Goal: Information Seeking & Learning: Learn about a topic

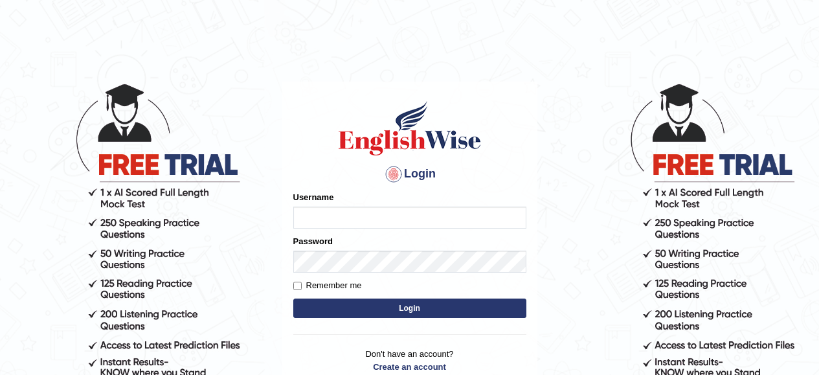
type input "Ravindraknaidu"
click at [357, 311] on button "Login" at bounding box center [409, 307] width 233 height 19
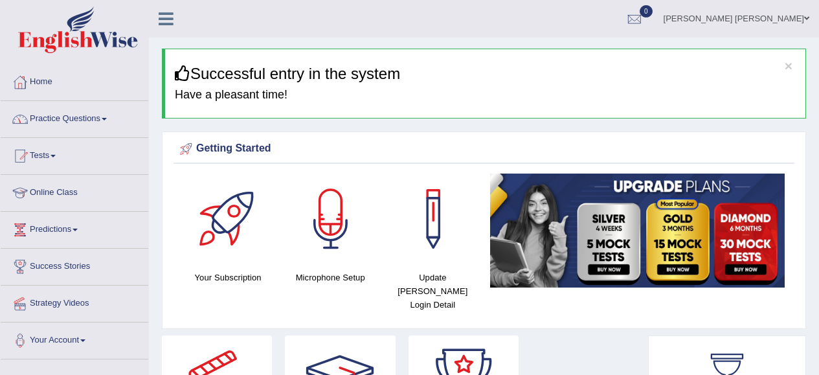
click at [107, 120] on span at bounding box center [104, 119] width 5 height 3
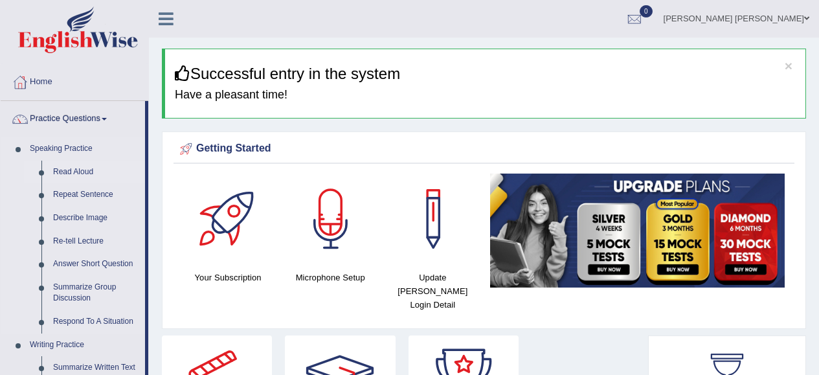
click at [84, 173] on link "Read Aloud" at bounding box center [96, 172] width 98 height 23
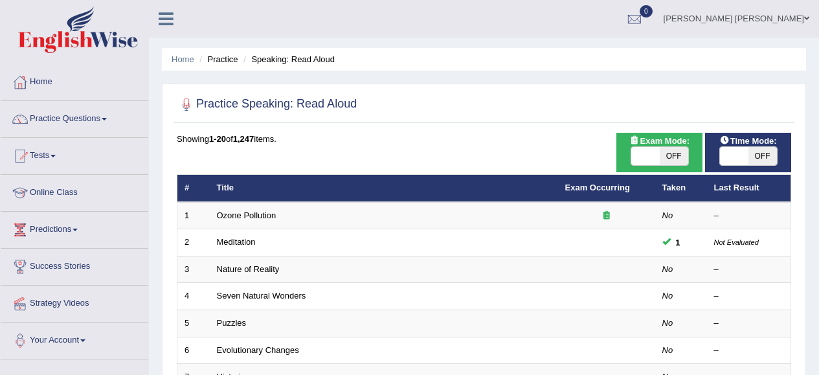
click at [82, 170] on li "Tests Take Practice Sectional Test Take Mock Test History" at bounding box center [75, 156] width 148 height 37
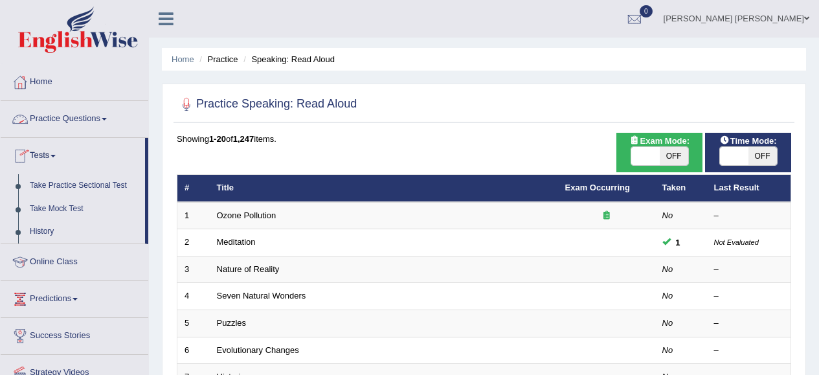
click at [110, 121] on link "Practice Questions" at bounding box center [75, 117] width 148 height 32
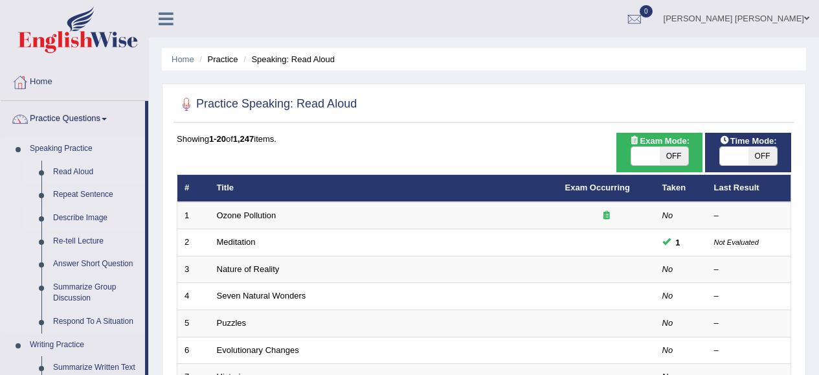
click at [93, 214] on link "Describe Image" at bounding box center [96, 218] width 98 height 23
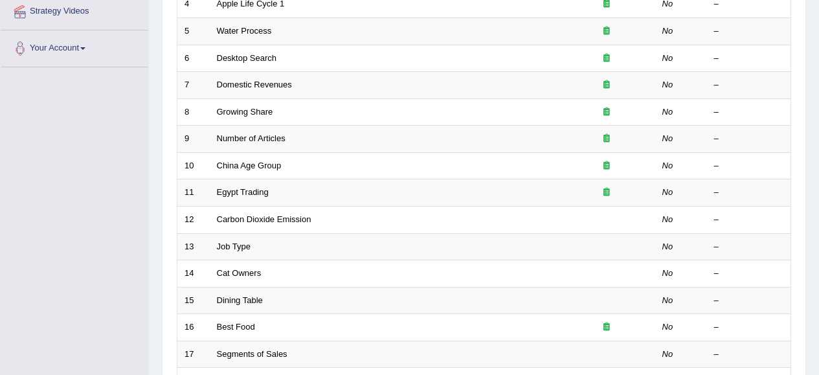
scroll to position [293, 0]
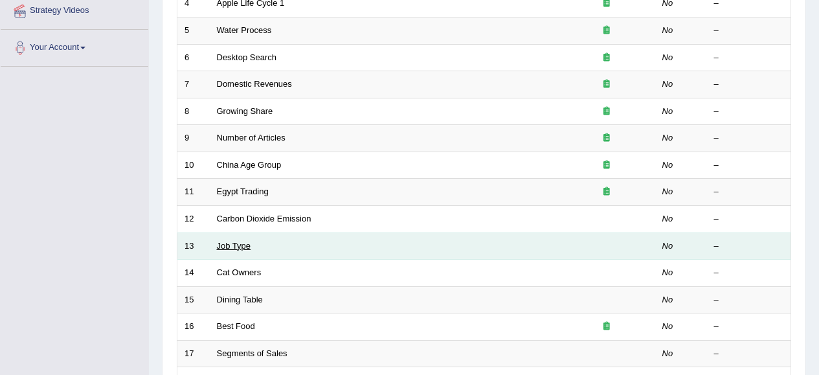
click at [223, 244] on link "Job Type" at bounding box center [234, 246] width 34 height 10
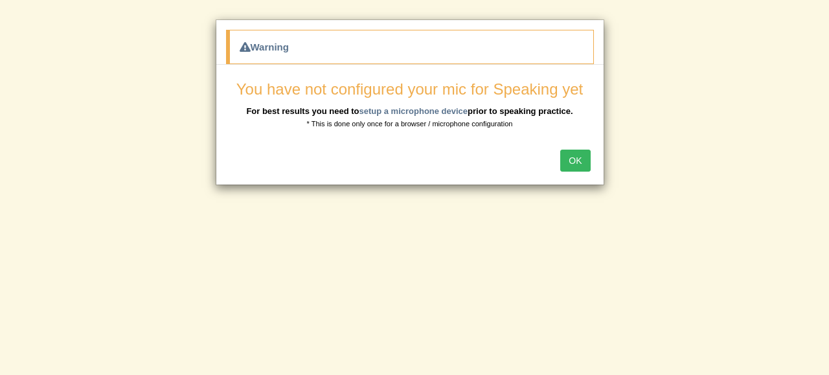
click at [818, 177] on body "Toggle navigation Home Practice Questions Speaking Practice Read Aloud Repeat S…" at bounding box center [414, 25] width 829 height 375
click at [581, 166] on button "OK" at bounding box center [575, 161] width 30 height 22
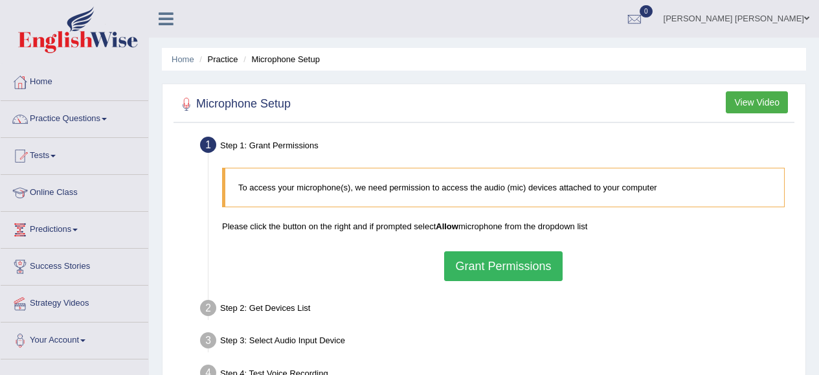
click at [513, 263] on button "Grant Permissions" at bounding box center [503, 266] width 118 height 30
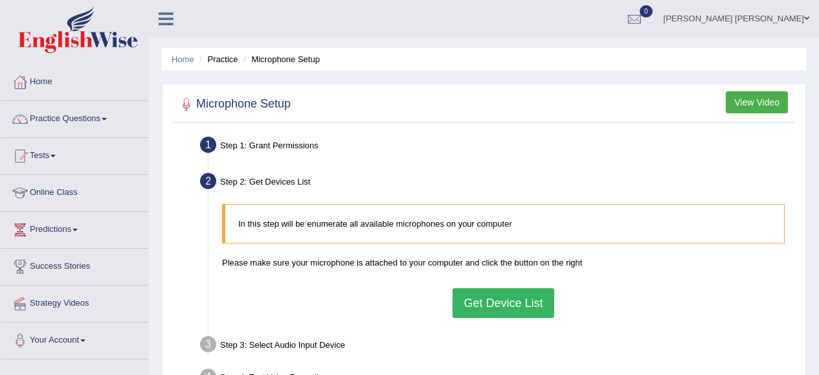
click at [498, 298] on button "Get Device List" at bounding box center [502, 303] width 101 height 30
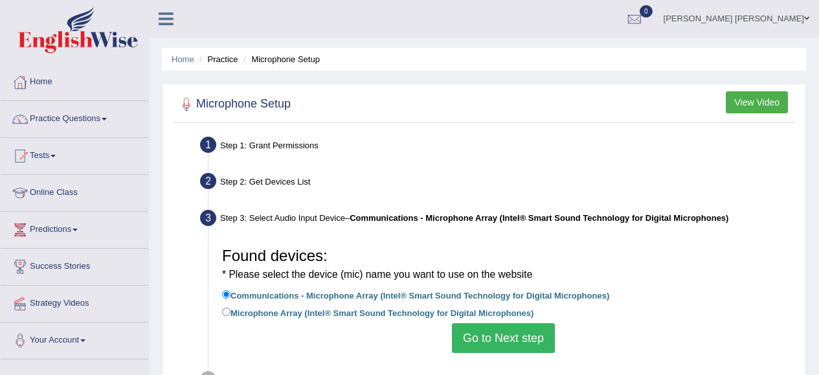
click at [533, 342] on button "Go to Next step" at bounding box center [503, 338] width 103 height 30
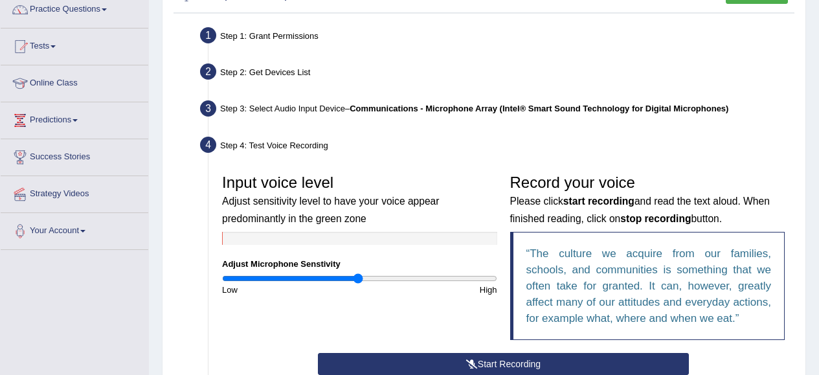
scroll to position [148, 0]
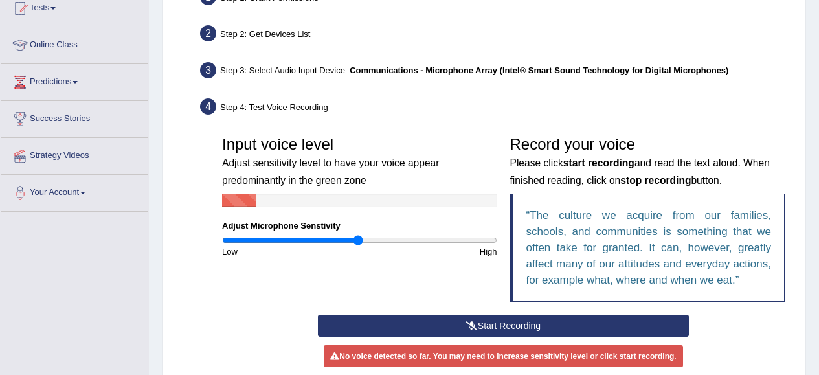
click at [609, 329] on button "Start Recording" at bounding box center [503, 326] width 371 height 22
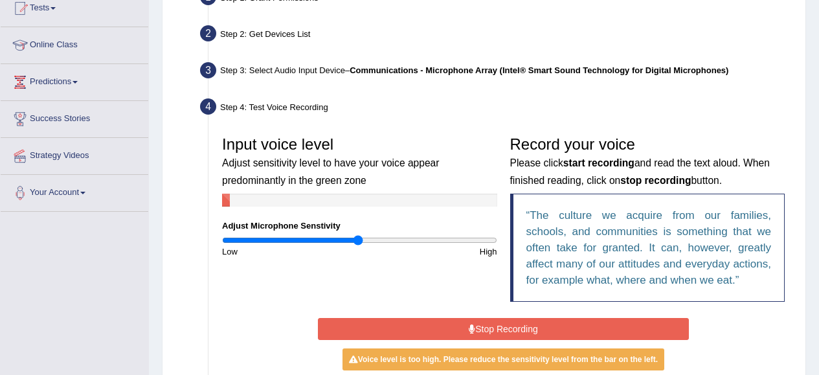
click at [600, 329] on button "Stop Recording" at bounding box center [503, 329] width 371 height 22
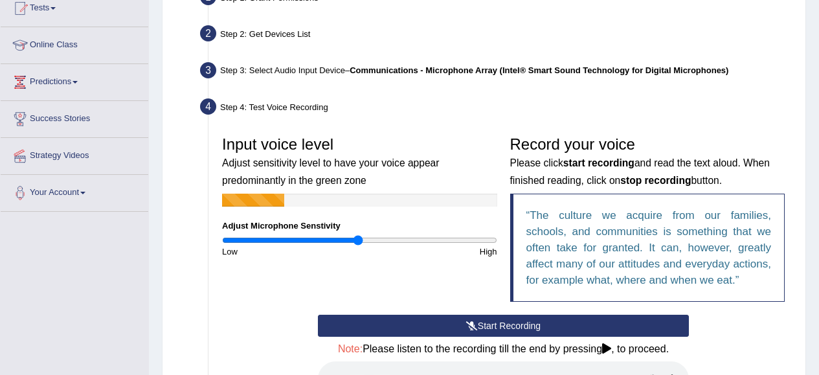
click at [600, 329] on button "Start Recording" at bounding box center [503, 326] width 371 height 22
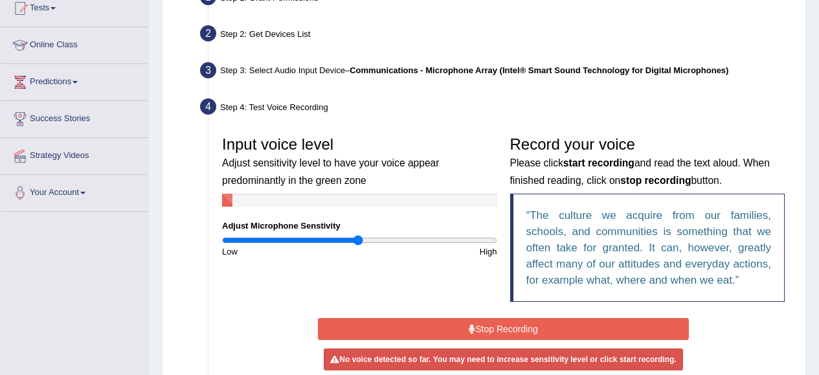
click at [600, 329] on button "Stop Recording" at bounding box center [503, 329] width 371 height 22
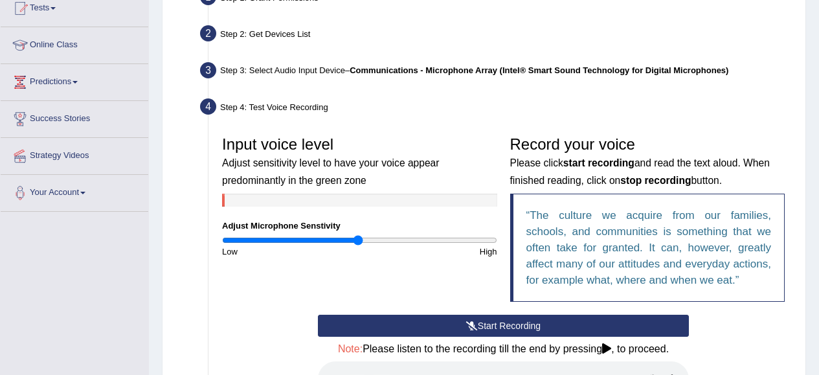
click at [600, 329] on button "Start Recording" at bounding box center [503, 326] width 371 height 22
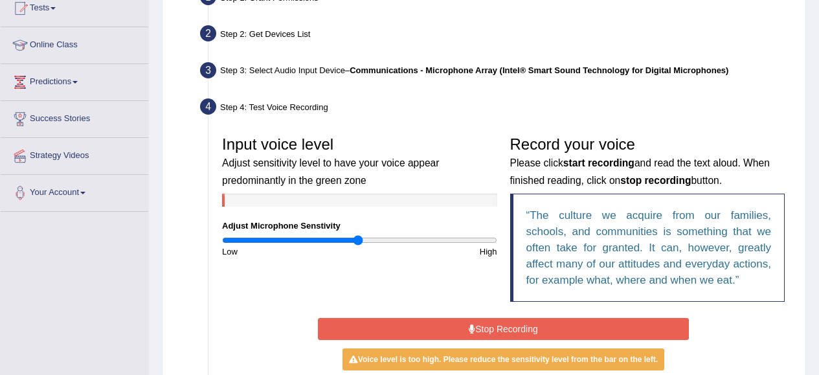
click at [600, 329] on button "Stop Recording" at bounding box center [503, 329] width 371 height 22
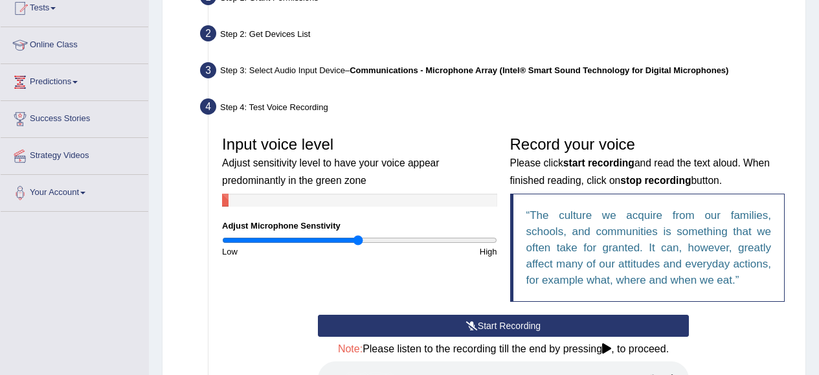
click at [489, 329] on button "Start Recording" at bounding box center [503, 326] width 371 height 22
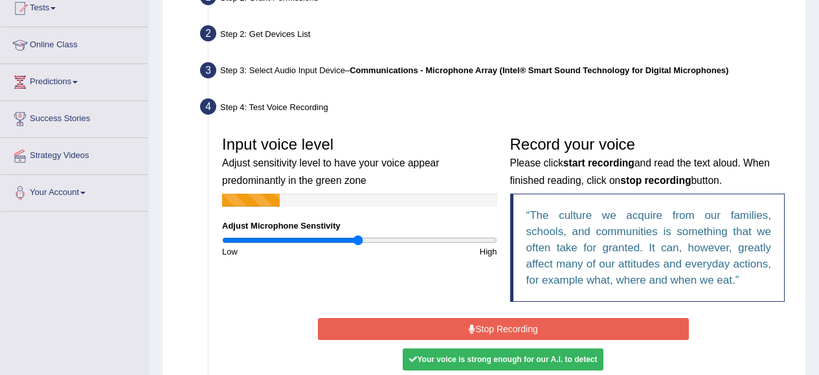
click at [489, 329] on button "Stop Recording" at bounding box center [503, 329] width 371 height 22
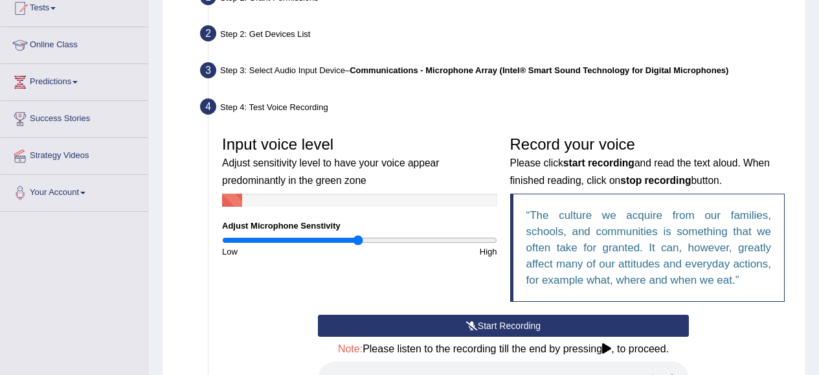
scroll to position [254, 0]
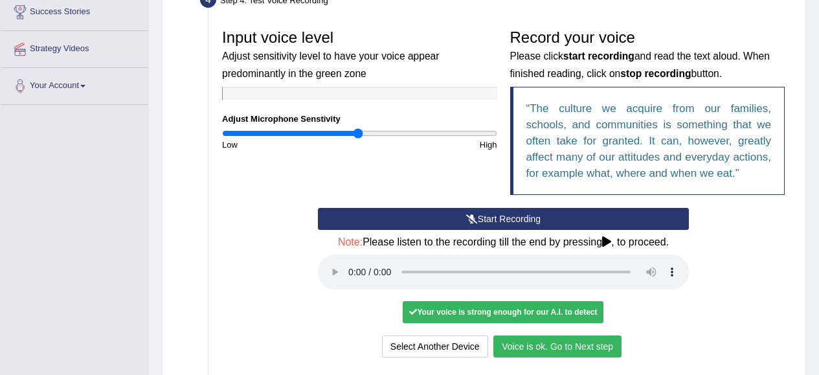
click at [557, 350] on button "Voice is ok. Go to Next step" at bounding box center [557, 346] width 128 height 22
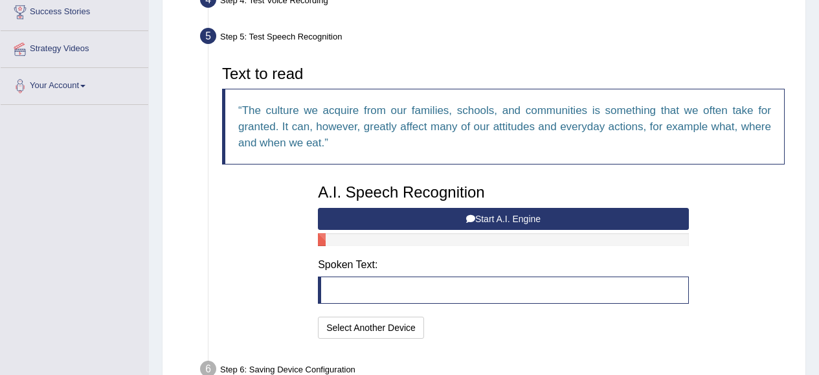
click at [512, 219] on button "Start A.I. Engine" at bounding box center [503, 219] width 371 height 22
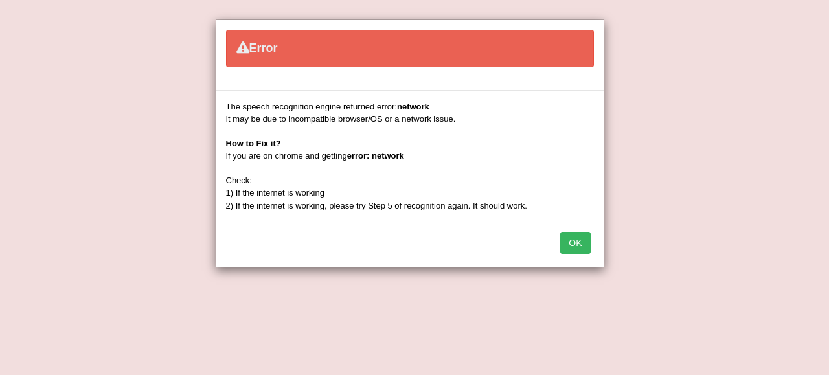
click at [578, 244] on button "OK" at bounding box center [575, 243] width 30 height 22
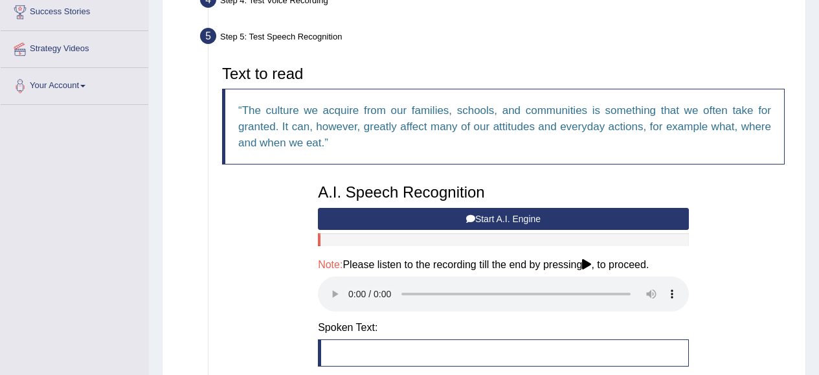
click at [549, 221] on button "Start A.I. Engine" at bounding box center [503, 219] width 371 height 22
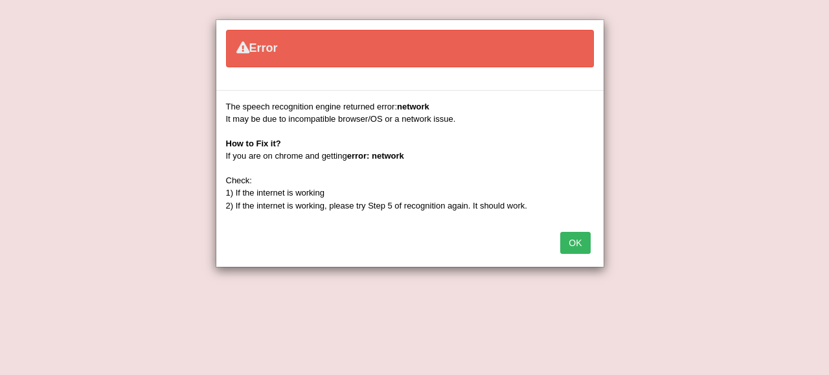
click at [583, 246] on button "OK" at bounding box center [575, 243] width 30 height 22
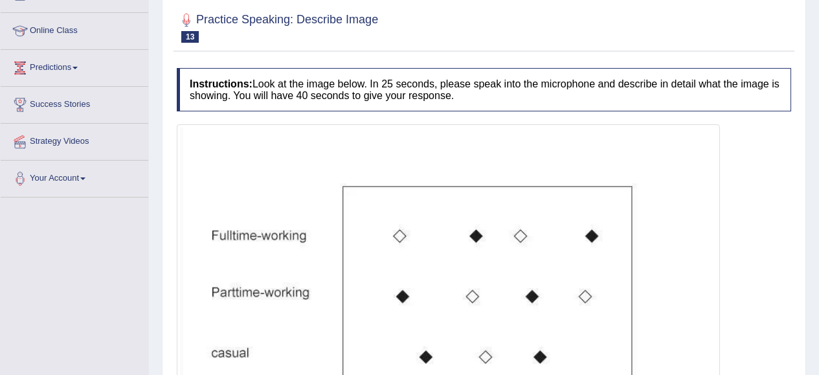
scroll to position [186, 0]
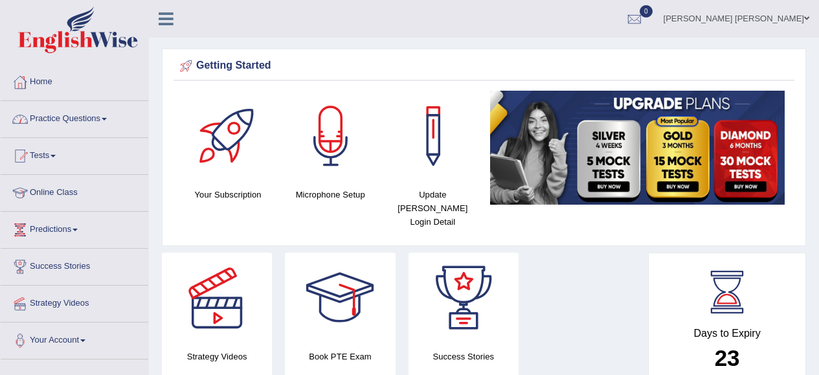
click at [107, 119] on span at bounding box center [104, 119] width 5 height 3
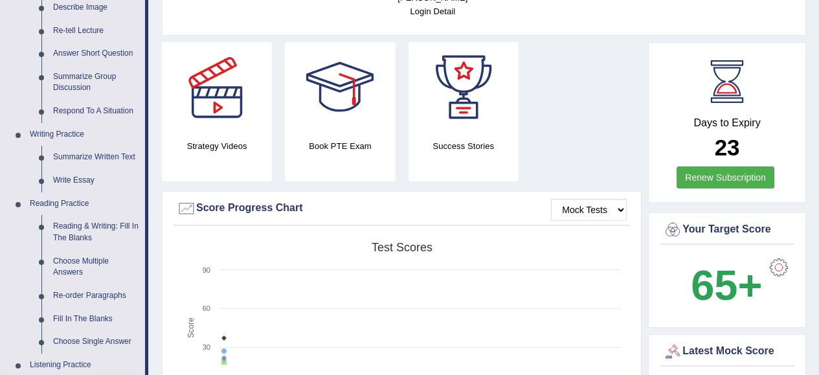
scroll to position [216, 0]
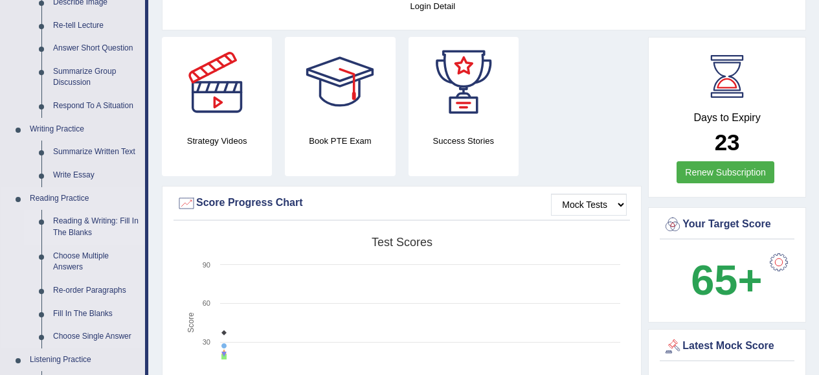
click at [102, 221] on link "Reading & Writing: Fill In The Blanks" at bounding box center [96, 227] width 98 height 34
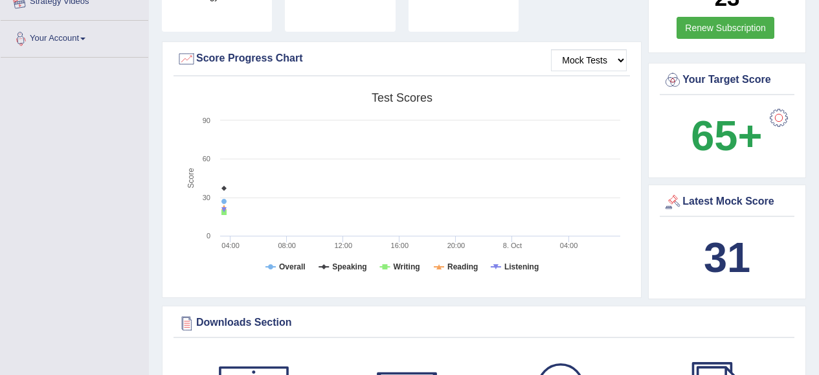
scroll to position [437, 0]
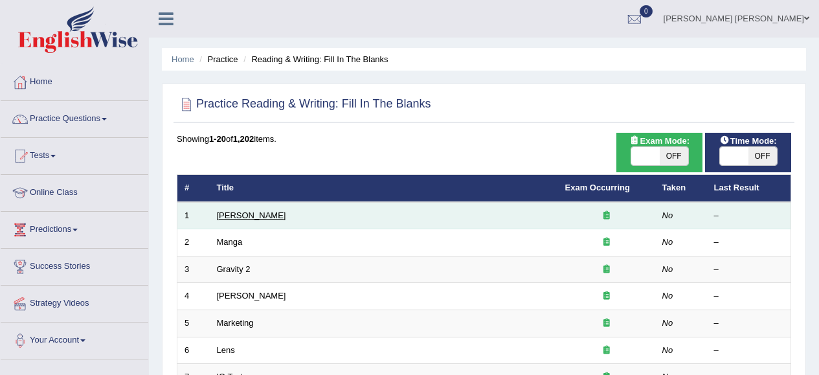
click at [223, 219] on link "[PERSON_NAME]" at bounding box center [251, 215] width 69 height 10
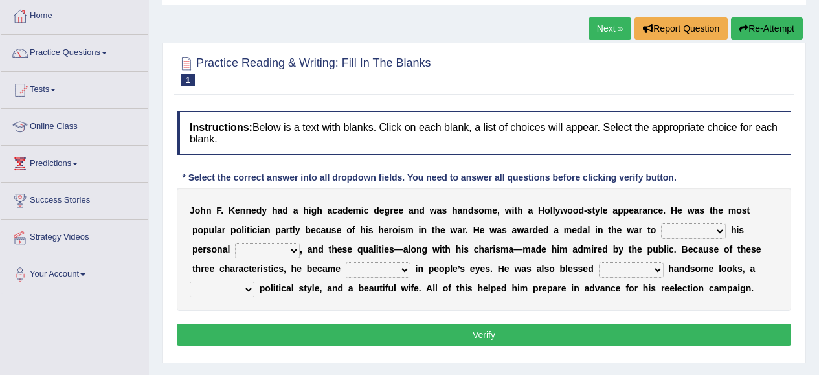
scroll to position [107, 0]
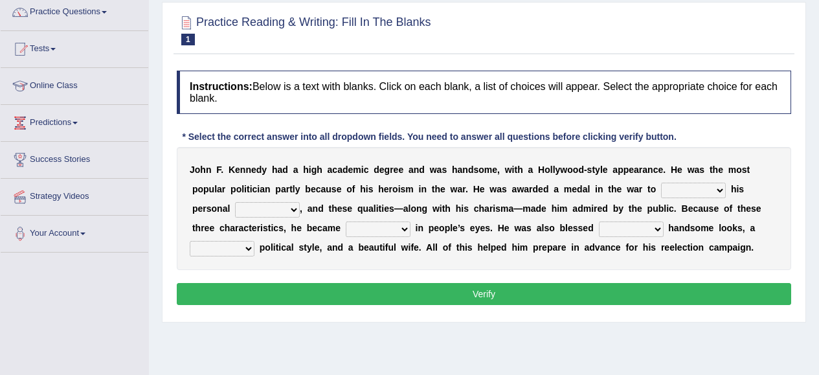
click at [722, 190] on select "prove show evidence upthrow" at bounding box center [693, 191] width 65 height 16
click at [661, 183] on select "prove show evidence upthrow" at bounding box center [693, 191] width 65 height 16
click at [293, 211] on select "passion courage charm liking" at bounding box center [267, 210] width 65 height 16
click at [718, 192] on select "prove show evidence upthrow" at bounding box center [693, 191] width 65 height 16
click at [293, 212] on select "passion courage charm liking" at bounding box center [267, 210] width 65 height 16
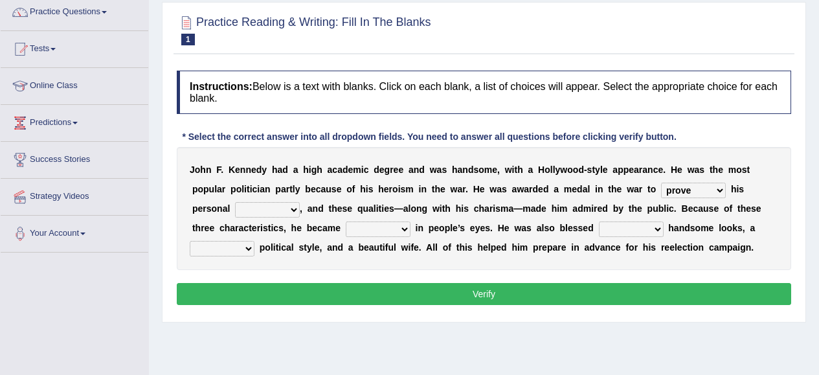
click at [719, 191] on select "prove show evidence upthrow" at bounding box center [693, 191] width 65 height 16
click at [661, 183] on select "prove show evidence upthrow" at bounding box center [693, 191] width 65 height 16
click at [721, 190] on select "prove show evidence upthrow" at bounding box center [693, 191] width 65 height 16
select select "prove"
click at [661, 183] on select "prove show evidence upthrow" at bounding box center [693, 191] width 65 height 16
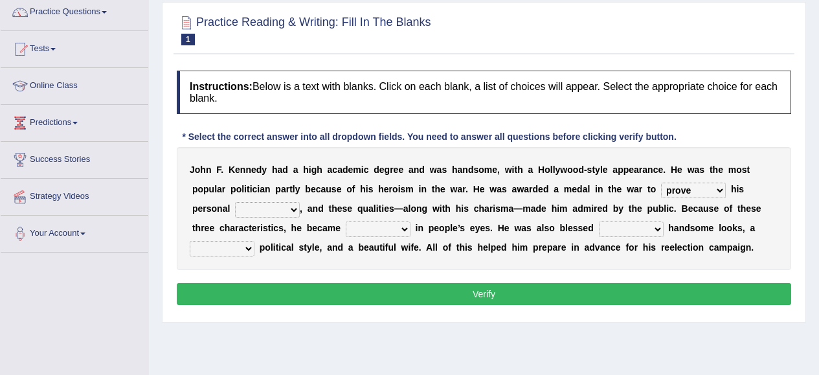
click at [295, 208] on select "passion courage charm liking" at bounding box center [267, 210] width 65 height 16
select select "courage"
click at [235, 202] on select "passion courage charm liking" at bounding box center [267, 210] width 65 height 16
click at [405, 229] on select "iconic ironic identical impotent" at bounding box center [378, 229] width 65 height 16
select select "iconic"
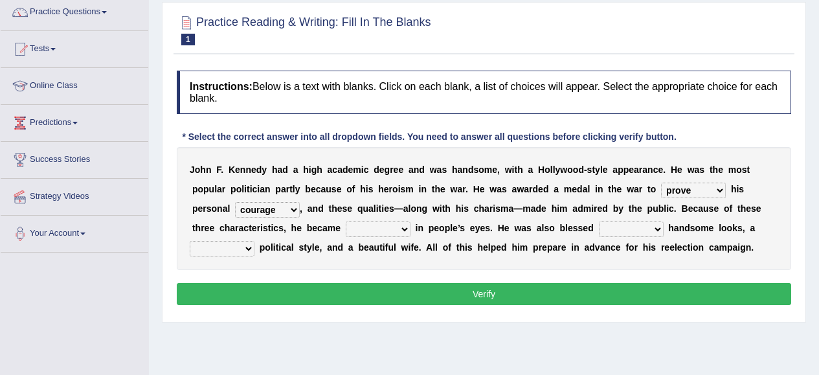
click at [346, 221] on select "iconic ironic identical impotent" at bounding box center [378, 229] width 65 height 16
click at [404, 227] on select "iconic ironic identical impotent" at bounding box center [378, 229] width 65 height 16
click at [660, 227] on select "with in upon to" at bounding box center [631, 229] width 65 height 16
select select "with"
click at [599, 221] on select "with in upon to" at bounding box center [631, 229] width 65 height 16
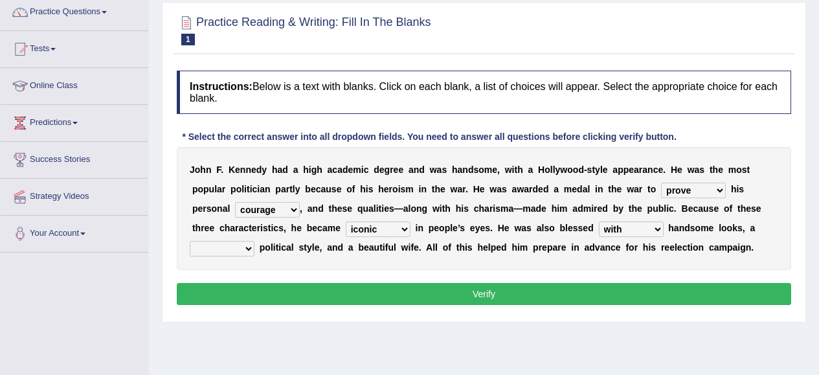
click at [248, 247] on select "mending mends mended mend" at bounding box center [222, 249] width 65 height 16
click at [190, 241] on select "mending mends mended mend" at bounding box center [222, 249] width 65 height 16
click at [246, 247] on select "mending mends mended mend" at bounding box center [222, 249] width 65 height 16
select select "mend"
click at [190, 241] on select "mending mends mended mend" at bounding box center [222, 249] width 65 height 16
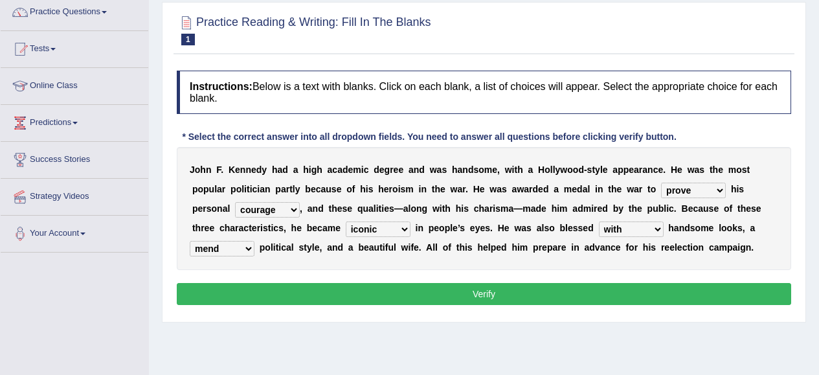
click at [478, 297] on button "Verify" at bounding box center [484, 294] width 614 height 22
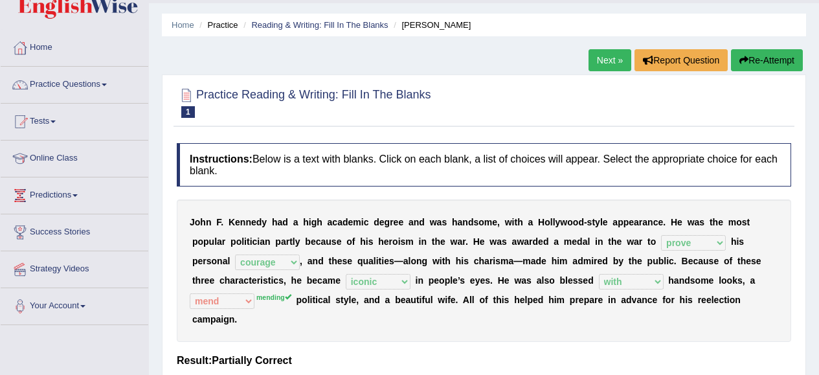
scroll to position [0, 0]
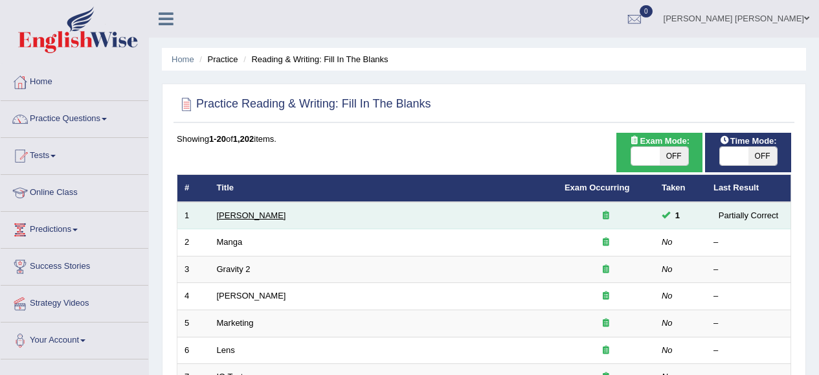
click at [236, 219] on link "[PERSON_NAME]" at bounding box center [251, 215] width 69 height 10
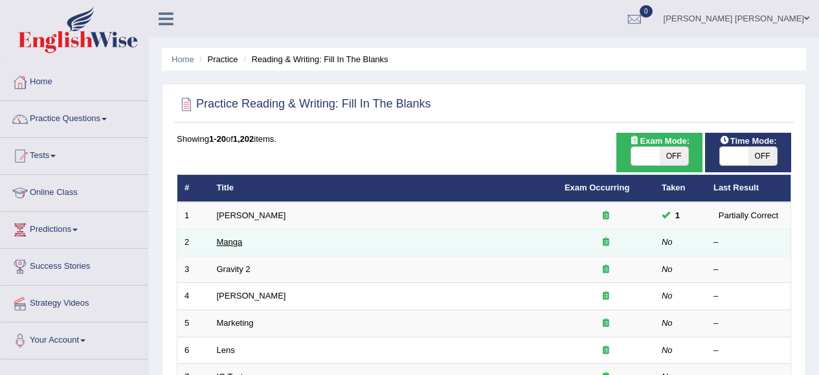
click at [233, 243] on link "Manga" at bounding box center [230, 242] width 26 height 10
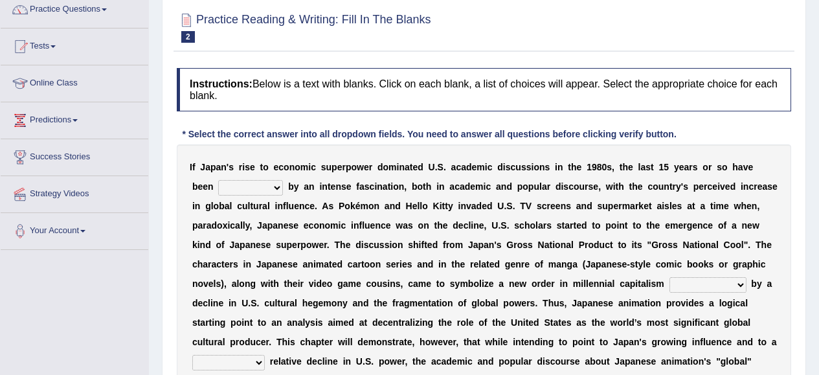
scroll to position [111, 0]
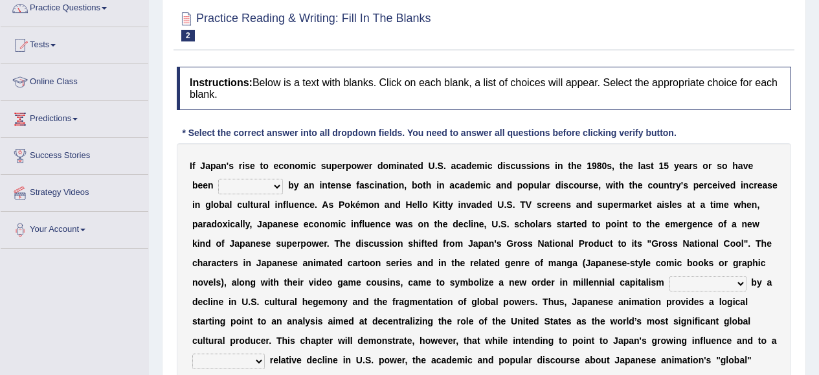
click at [278, 185] on select "marked dedicated made inspired" at bounding box center [250, 187] width 65 height 16
click at [326, 180] on div "I f J a p a n ' s r i s e t o e c o n o m i c s u p e r p o w e r d o m i n a t…" at bounding box center [484, 321] width 614 height 356
click at [274, 186] on select "marked dedicated made inspired" at bounding box center [250, 187] width 65 height 16
select select "dedicated"
click at [218, 179] on select "marked dedicated made inspired" at bounding box center [250, 187] width 65 height 16
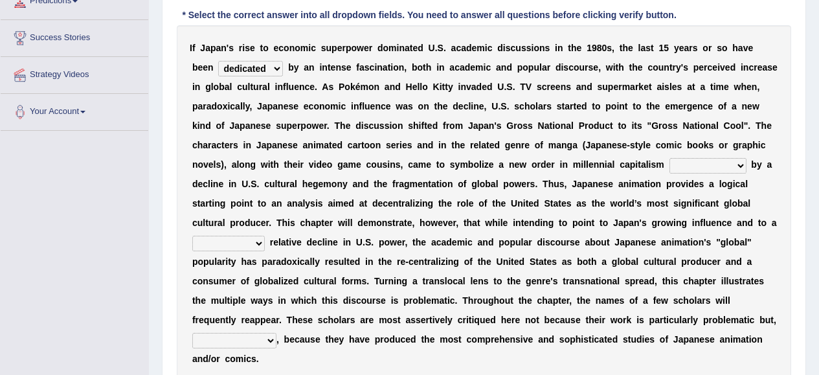
scroll to position [229, 0]
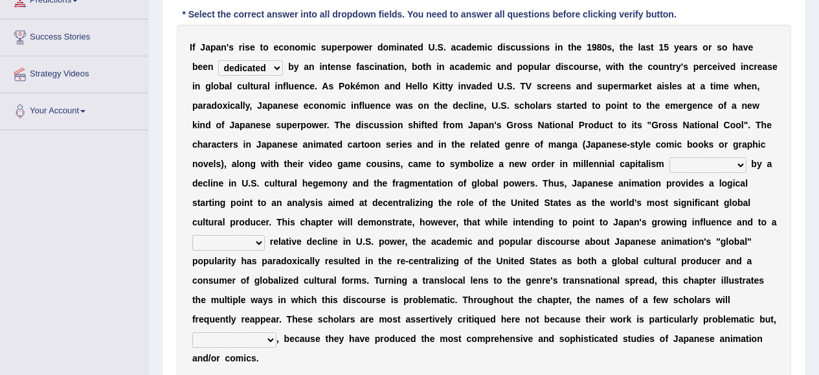
click at [742, 166] on select "pocessed characterized opposed tangled" at bounding box center [707, 165] width 77 height 16
click at [741, 164] on select "pocessed characterized opposed tangled" at bounding box center [707, 165] width 77 height 16
select select "opposed"
click at [669, 157] on select "pocessed characterized opposed tangled" at bounding box center [707, 165] width 77 height 16
click at [259, 245] on select "concomitant discrete proportional legitimate" at bounding box center [228, 243] width 73 height 16
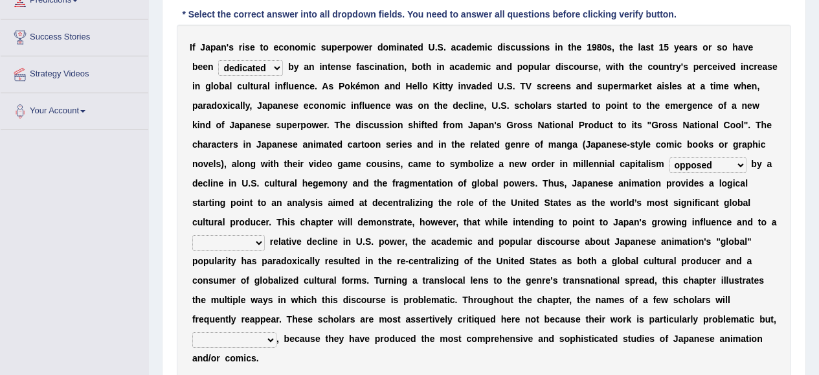
select select "legitimate"
click at [192, 235] on select "concomitant discrete proportional legitimate" at bounding box center [228, 243] width 73 height 16
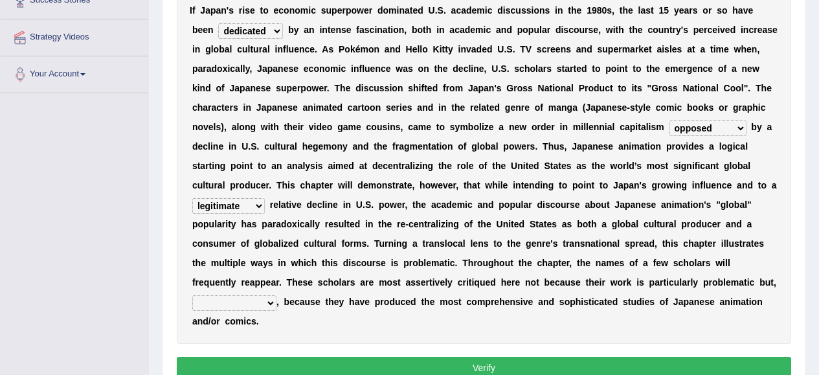
scroll to position [289, 0]
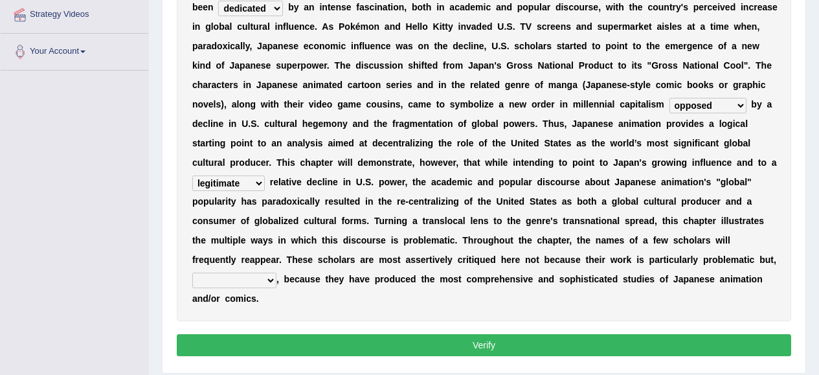
click at [271, 282] on select "however on the contrary in addition on the whole" at bounding box center [234, 281] width 84 height 16
select select "however"
click at [192, 273] on select "however on the contrary in addition on the whole" at bounding box center [234, 281] width 84 height 16
click at [503, 344] on button "Verify" at bounding box center [484, 345] width 614 height 22
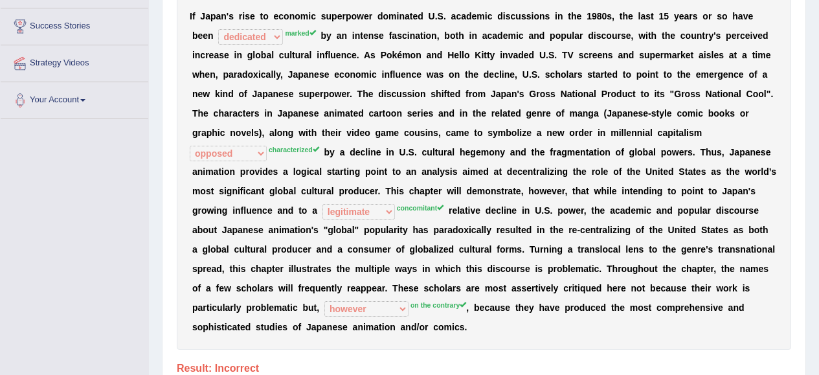
scroll to position [238, 0]
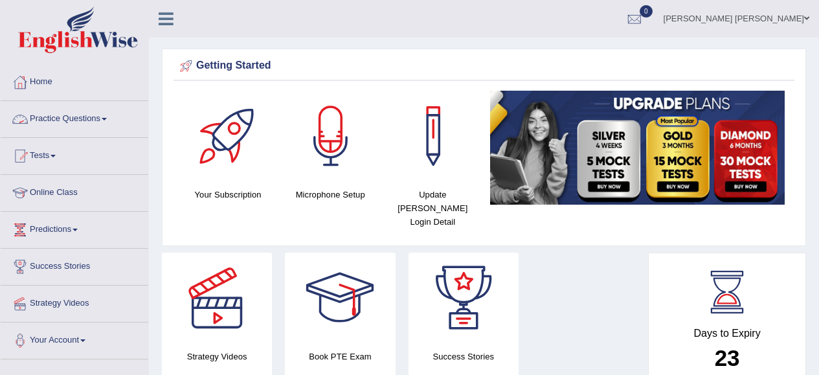
click at [107, 118] on span at bounding box center [104, 119] width 5 height 3
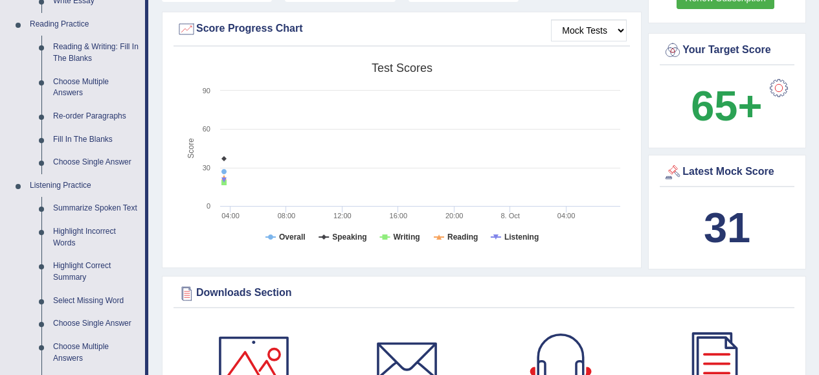
scroll to position [392, 0]
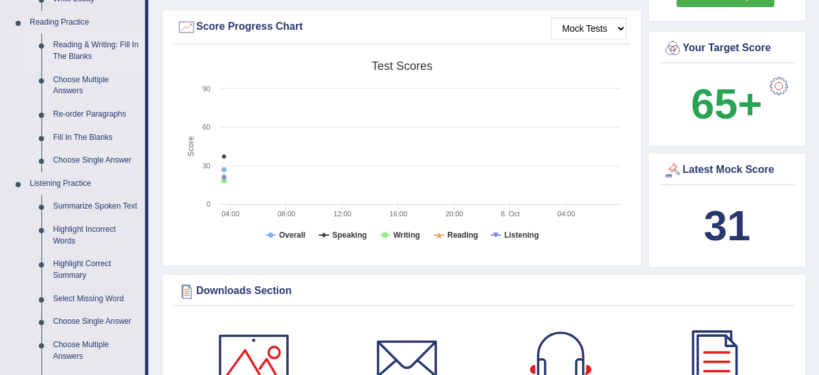
click at [91, 49] on link "Reading & Writing: Fill In The Blanks" at bounding box center [96, 51] width 98 height 34
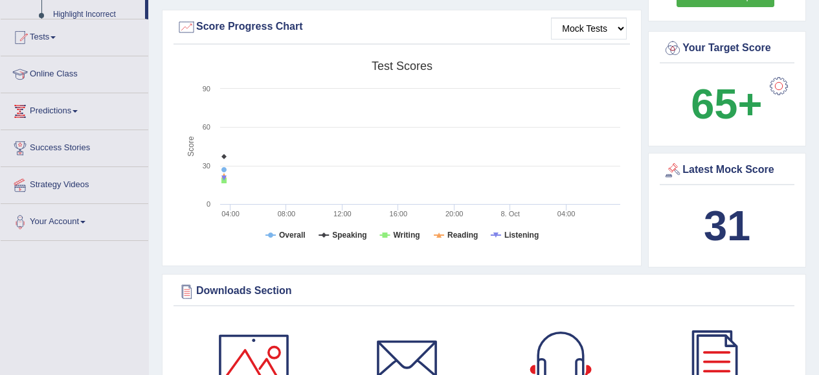
scroll to position [172, 0]
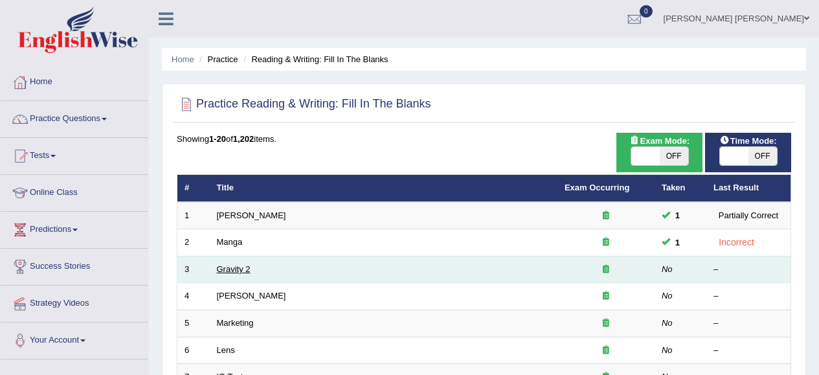
click at [230, 274] on link "Gravity 2" at bounding box center [234, 269] width 34 height 10
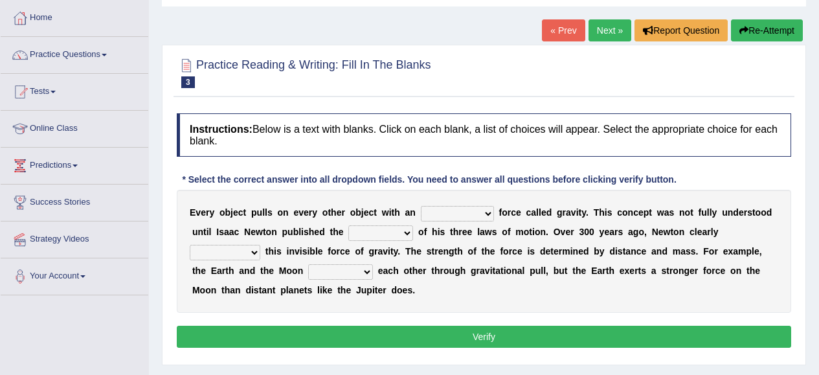
scroll to position [67, 0]
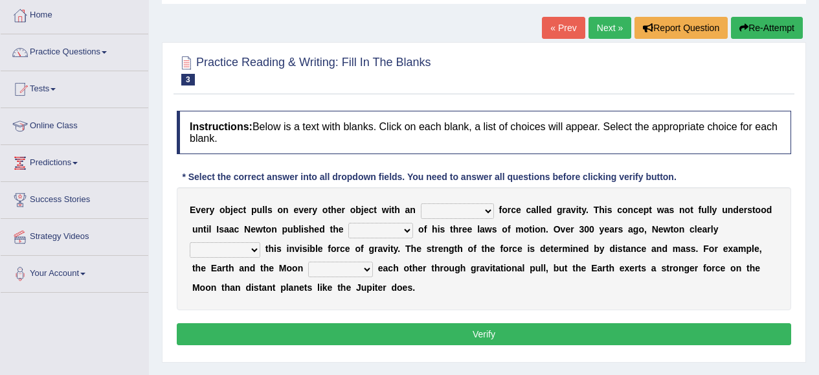
click at [486, 213] on select "invisible unknown unbelievable inconsistent" at bounding box center [457, 211] width 73 height 16
select select "invisible"
click at [421, 203] on select "invisible unknown unbelievable inconsistent" at bounding box center [457, 211] width 73 height 16
click at [489, 213] on select "invisible unknown unbelievable inconsistent" at bounding box center [457, 211] width 73 height 16
click at [406, 229] on select "concept theory method argument" at bounding box center [380, 231] width 65 height 16
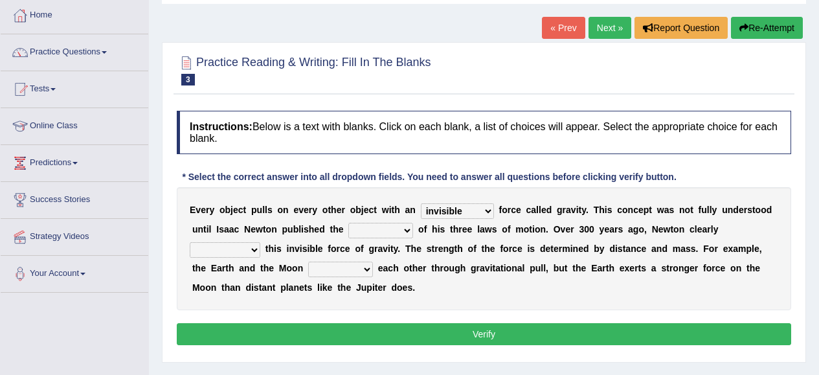
select select "concept"
click at [348, 223] on select "concept theory method argument" at bounding box center [380, 231] width 65 height 16
click at [253, 248] on select "explained undermined overturned realized" at bounding box center [225, 250] width 71 height 16
click at [190, 242] on select "explained undermined overturned realized" at bounding box center [225, 250] width 71 height 16
click at [252, 249] on select "explained undermined overturned realized" at bounding box center [225, 250] width 71 height 16
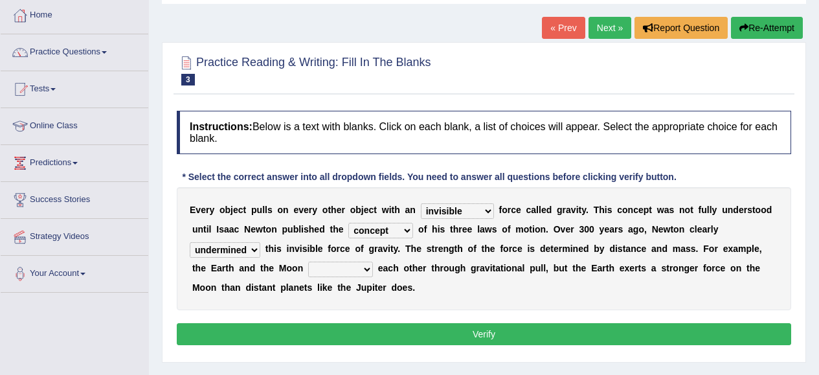
select select "explained"
click at [190, 242] on select "explained undermined overturned realized" at bounding box center [225, 250] width 71 height 16
click at [365, 271] on select "affect spin evade span" at bounding box center [340, 270] width 65 height 16
click at [308, 262] on select "affect spin evade span" at bounding box center [340, 270] width 65 height 16
click at [368, 269] on select "affect spin evade span" at bounding box center [340, 270] width 65 height 16
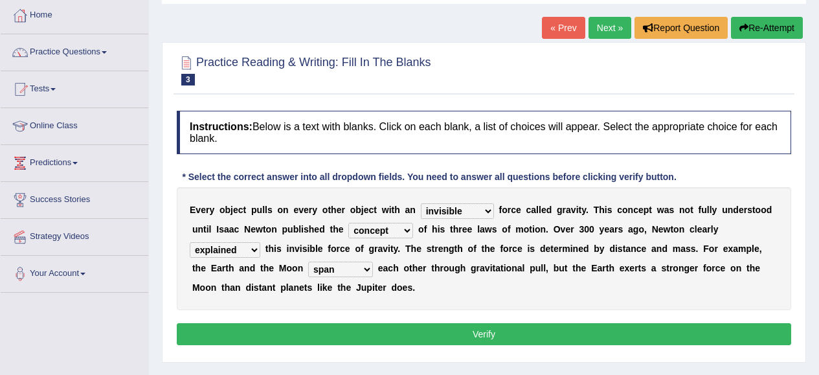
select select "affect"
click at [308, 262] on select "affect spin evade span" at bounding box center [340, 270] width 65 height 16
click at [481, 337] on button "Verify" at bounding box center [484, 334] width 614 height 22
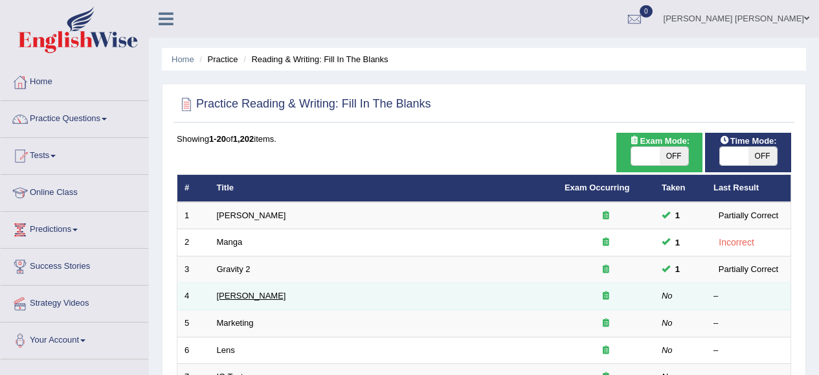
click at [247, 295] on link "[PERSON_NAME]" at bounding box center [251, 296] width 69 height 10
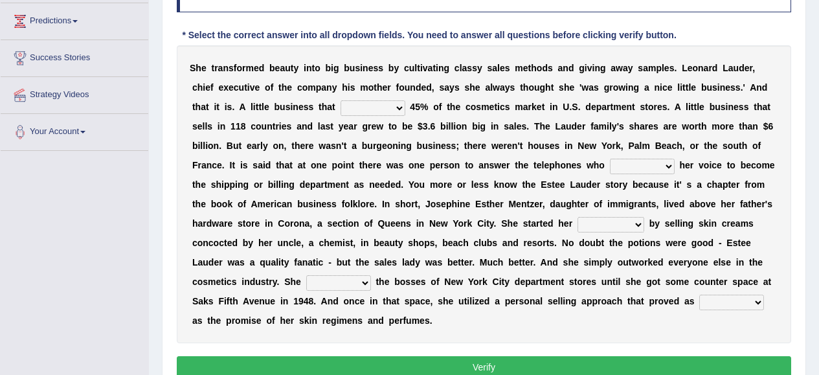
scroll to position [210, 0]
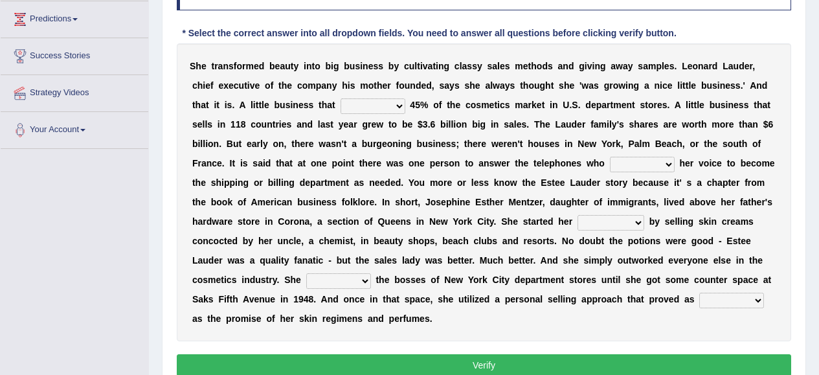
click at [399, 107] on select "has controls makes maintains" at bounding box center [373, 106] width 65 height 16
select select "maintains"
click at [341, 98] on select "has controls makes maintains" at bounding box center [373, 106] width 65 height 16
click at [669, 164] on select "switched changed raised used" at bounding box center [642, 165] width 65 height 16
click at [610, 157] on select "switched changed raised used" at bounding box center [642, 165] width 65 height 16
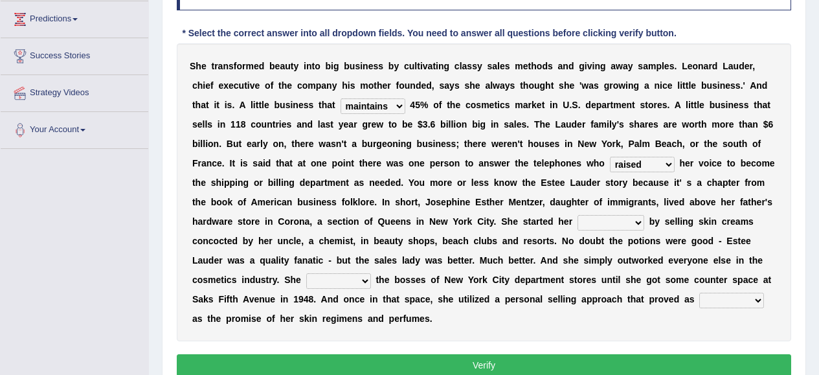
click at [667, 164] on select "switched changed raised used" at bounding box center [642, 165] width 65 height 16
select select "used"
click at [610, 157] on select "switched changed raised used" at bounding box center [642, 165] width 65 height 16
click at [641, 225] on select "job institute companion enterprise" at bounding box center [610, 223] width 67 height 16
select select "job"
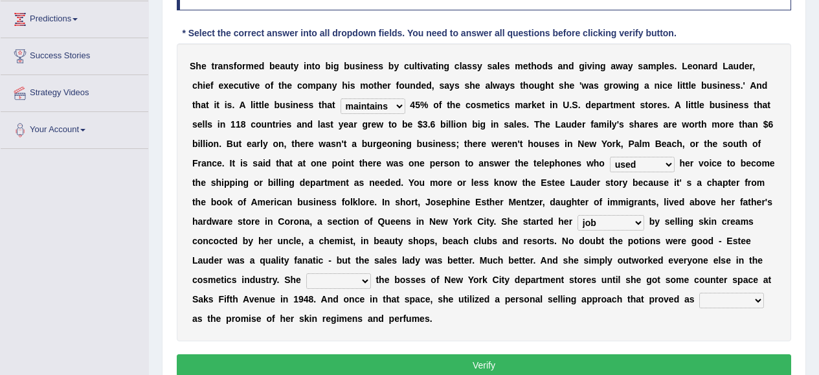
click at [577, 215] on select "job institute companion enterprise" at bounding box center [610, 223] width 67 height 16
click at [366, 280] on select "stated bridged stalked heaved" at bounding box center [338, 281] width 65 height 16
select select "stated"
click at [306, 273] on select "stated bridged stalked heaved" at bounding box center [338, 281] width 65 height 16
click at [761, 299] on select "potent ruthless potential expensive" at bounding box center [731, 301] width 65 height 16
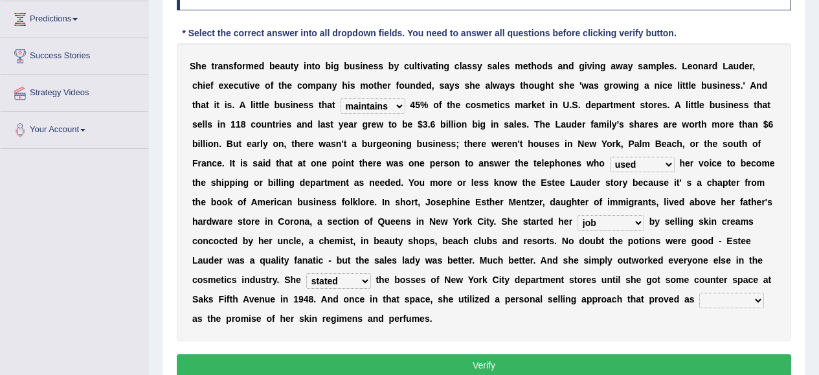
select select "potential"
click at [699, 293] on select "potent ruthless potential expensive" at bounding box center [731, 301] width 65 height 16
click at [690, 363] on button "Verify" at bounding box center [484, 365] width 614 height 22
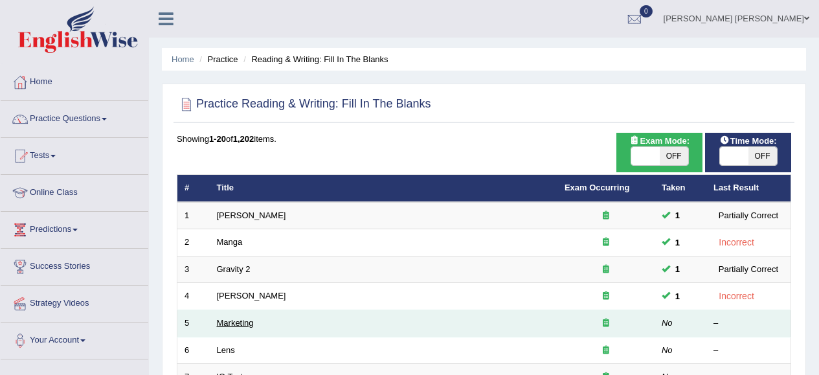
click at [228, 327] on link "Marketing" at bounding box center [235, 323] width 37 height 10
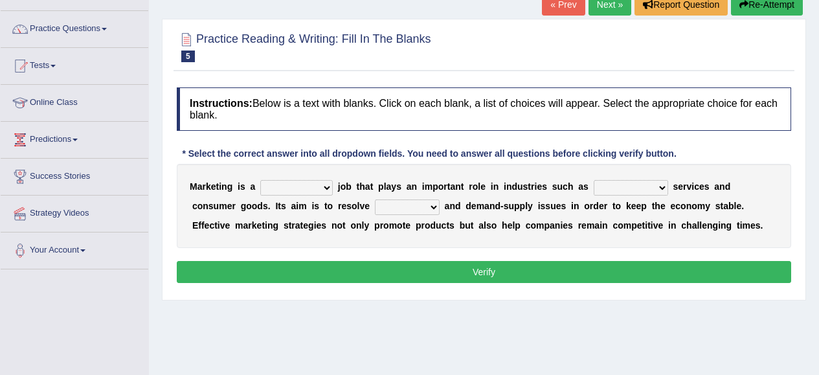
scroll to position [89, 0]
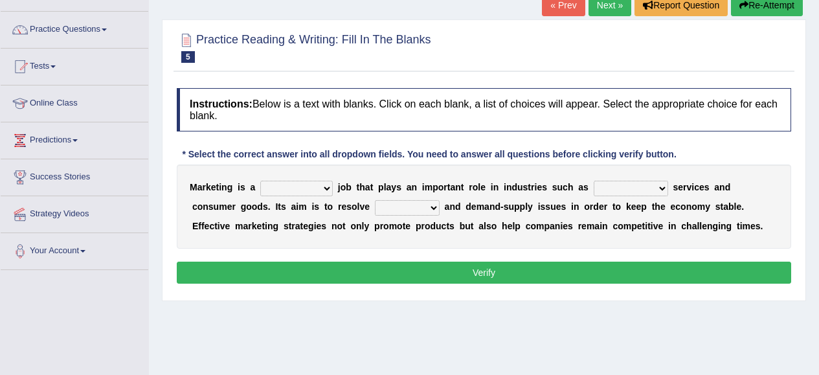
click at [328, 190] on select "professional flexible parochial descriptive" at bounding box center [296, 189] width 73 height 16
select select "professional"
click at [260, 181] on select "professional flexible parochial descriptive" at bounding box center [296, 189] width 73 height 16
click at [662, 190] on select "civil financial conventional foremost" at bounding box center [631, 189] width 74 height 16
select select "financial"
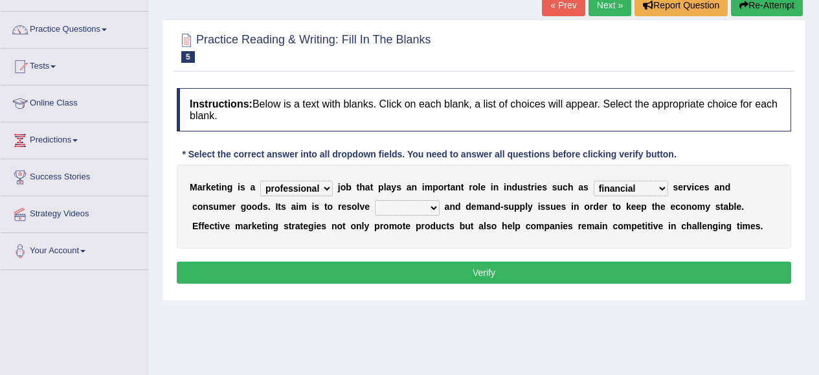
click at [594, 181] on select "civil financial conventional foremost" at bounding box center [631, 189] width 74 height 16
click at [388, 208] on select "imbalance excess symmetry budget" at bounding box center [407, 208] width 65 height 16
select select "budget"
click at [375, 200] on select "imbalance excess symmetry budget" at bounding box center [407, 208] width 65 height 16
click at [364, 284] on div "Instructions: Below is a text with blanks. Click on each blank, a list of choic…" at bounding box center [483, 188] width 621 height 212
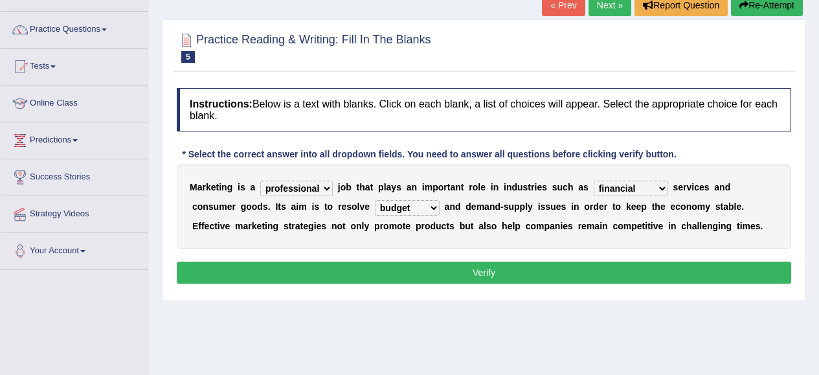
click at [463, 272] on button "Verify" at bounding box center [484, 273] width 614 height 22
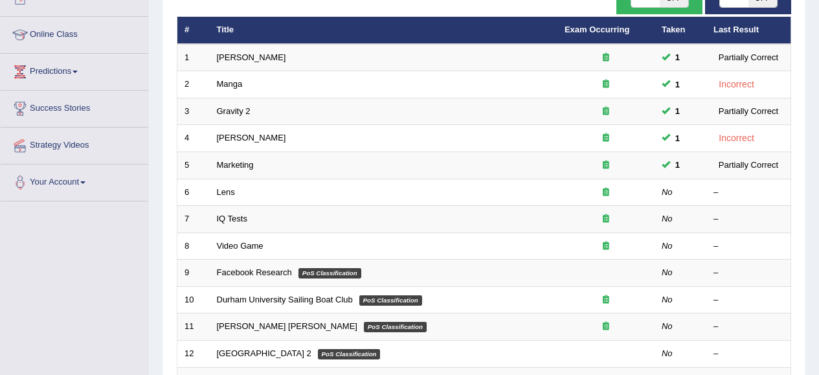
scroll to position [148, 0]
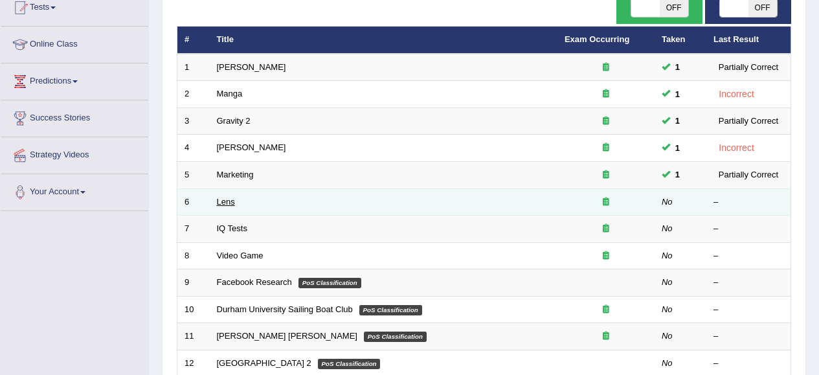
click at [218, 205] on link "Lens" at bounding box center [226, 202] width 18 height 10
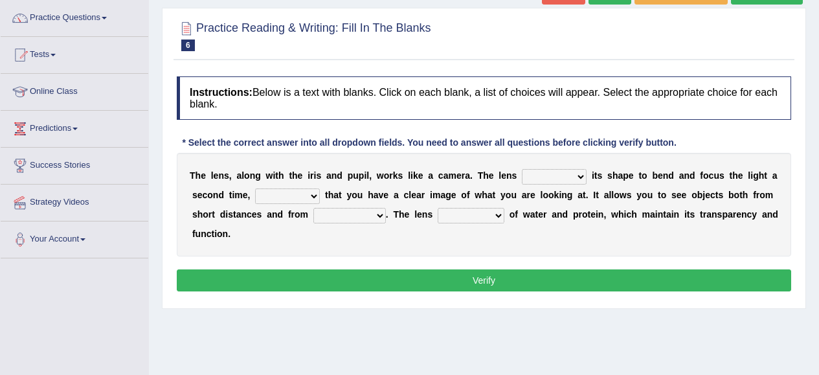
scroll to position [102, 0]
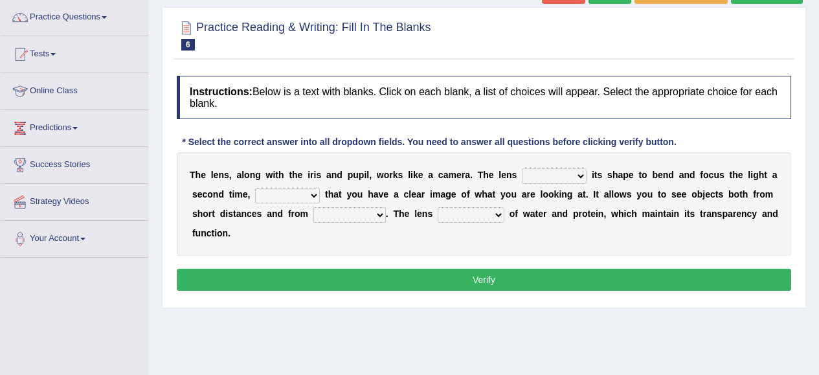
click at [581, 175] on select "adjusts shows selects presents" at bounding box center [554, 176] width 65 height 16
select select "selects"
click at [522, 168] on select "adjusts shows selects presents" at bounding box center [554, 176] width 65 height 16
click at [316, 194] on select "ensures to ensure ensure ensured" at bounding box center [287, 196] width 65 height 16
select select "to ensure"
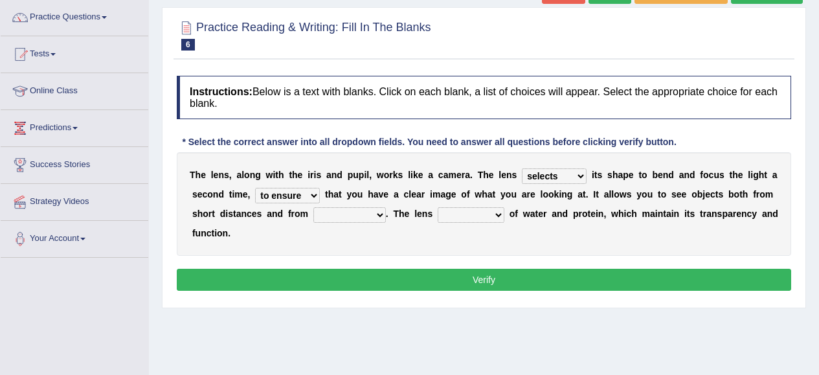
click at [255, 188] on select "ensures to ensure ensure ensured" at bounding box center [287, 196] width 65 height 16
click at [378, 214] on select "far away in between further apart all along" at bounding box center [349, 215] width 73 height 16
select select "further apart"
click at [313, 207] on select "far away in between further apart all along" at bounding box center [349, 215] width 73 height 16
click at [497, 216] on select "constitutes comprises composes consists" at bounding box center [471, 215] width 67 height 16
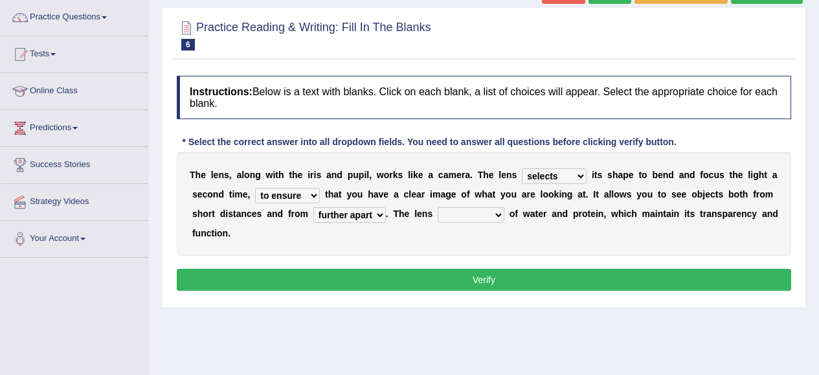
select select "consists"
click at [438, 207] on select "constitutes comprises composes consists" at bounding box center [471, 215] width 67 height 16
click at [498, 214] on select "constitutes comprises composes consists" at bounding box center [471, 215] width 67 height 16
click at [585, 277] on button "Verify" at bounding box center [484, 280] width 614 height 22
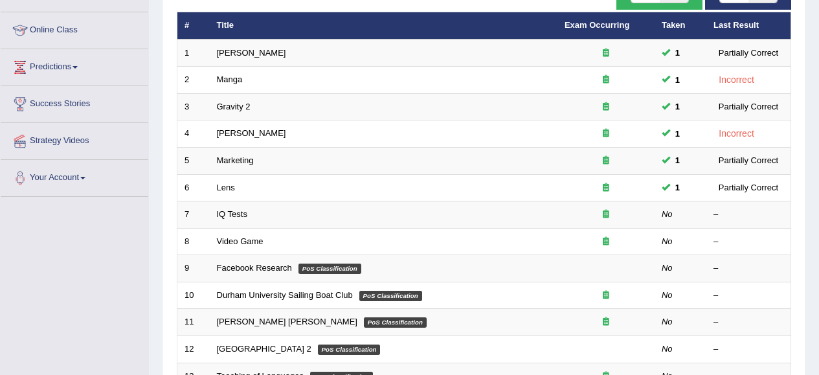
scroll to position [148, 0]
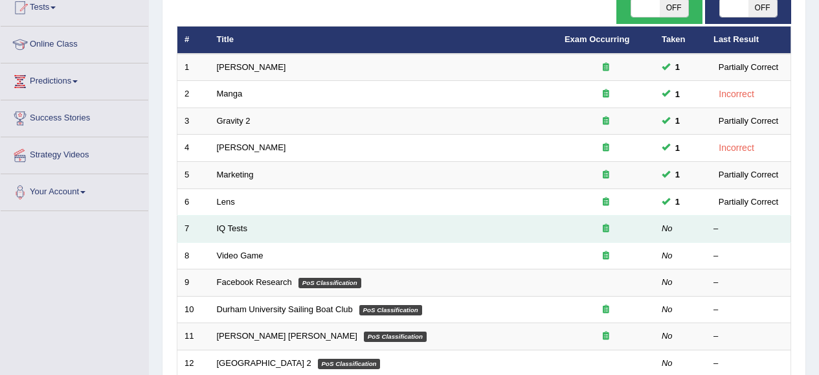
click at [233, 234] on td "IQ Tests" at bounding box center [384, 229] width 348 height 27
click at [232, 227] on link "IQ Tests" at bounding box center [232, 228] width 30 height 10
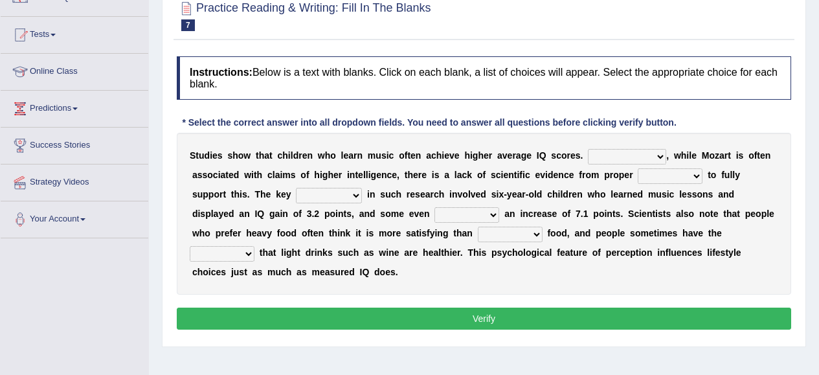
scroll to position [143, 0]
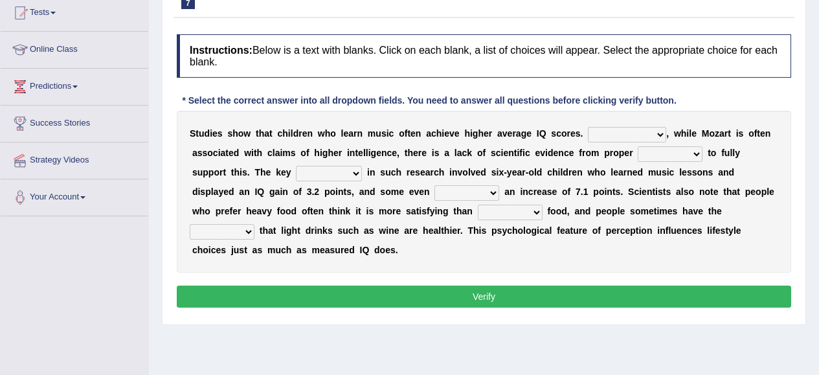
click at [660, 134] on select "However Therefore Consequently While" at bounding box center [627, 135] width 78 height 16
select select "However"
click at [588, 127] on select "However Therefore Consequently While" at bounding box center [627, 135] width 78 height 16
drag, startPoint x: 625, startPoint y: 166, endPoint x: 698, endPoint y: 154, distance: 73.5
click at [698, 154] on div "S t u d i e s s h o w t h a t c h i l d r e n w h o l e a r n m u s i c o f t e…" at bounding box center [484, 192] width 614 height 162
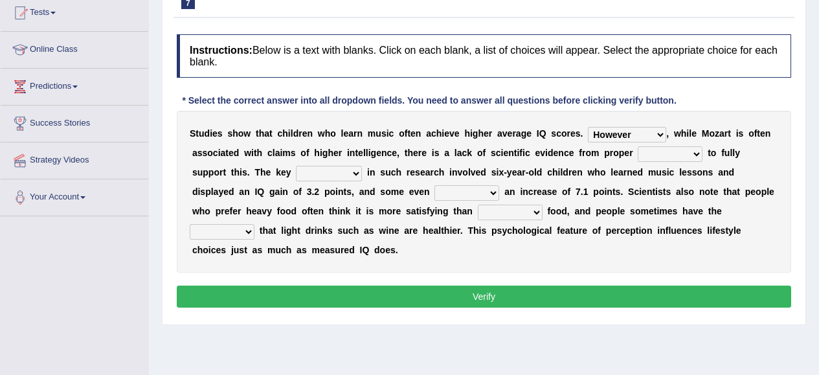
click at [698, 154] on select "test tests testing tested" at bounding box center [670, 154] width 65 height 16
select select "testing"
click at [638, 146] on select "test tests testing tested" at bounding box center [670, 154] width 65 height 16
click at [357, 172] on select "process goal implication odd" at bounding box center [329, 174] width 66 height 16
select select "goal"
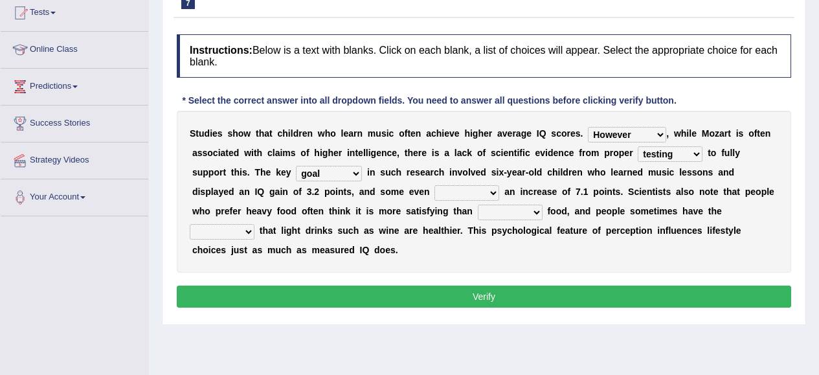
click at [296, 166] on select "process goal implication odd" at bounding box center [329, 174] width 66 height 16
click at [492, 195] on select "exhibited taught learned threatened" at bounding box center [466, 193] width 65 height 16
select select "learned"
click at [434, 185] on select "exhibited taught learned threatened" at bounding box center [466, 193] width 65 height 16
click at [535, 214] on select "choosy lighter cushiony spooky" at bounding box center [510, 213] width 65 height 16
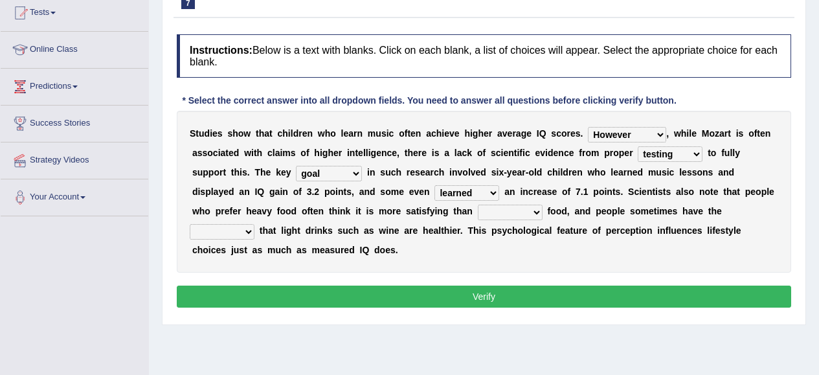
select select "lighter"
click at [478, 205] on select "choosy lighter cushiony spooky" at bounding box center [510, 213] width 65 height 16
click at [251, 232] on select "illusion sight anecdote intention" at bounding box center [222, 232] width 65 height 16
select select "intention"
click at [190, 224] on select "illusion sight anecdote intention" at bounding box center [222, 232] width 65 height 16
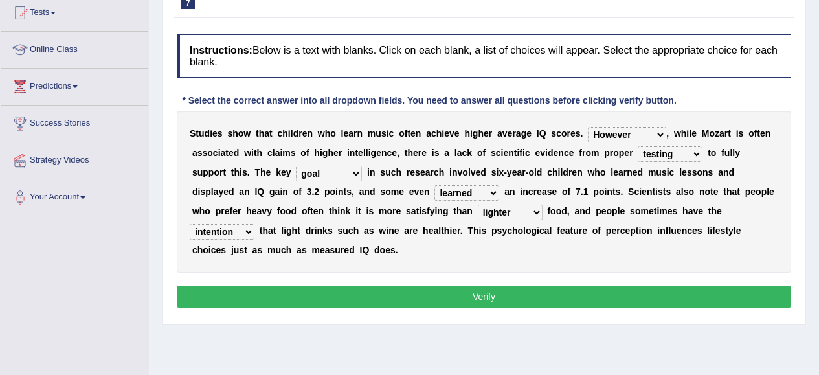
click at [455, 293] on button "Verify" at bounding box center [484, 296] width 614 height 22
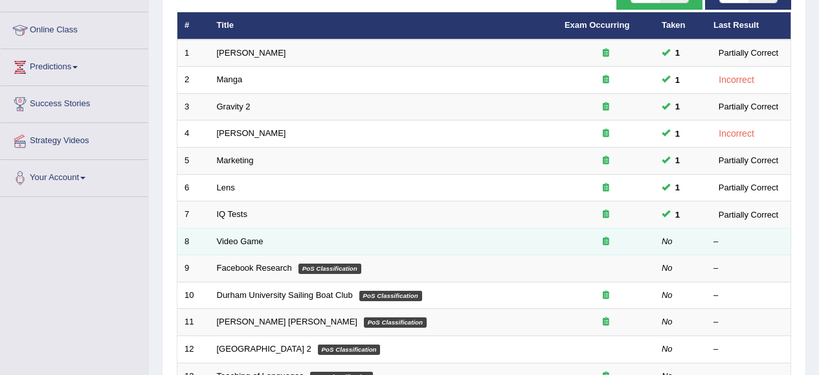
scroll to position [148, 0]
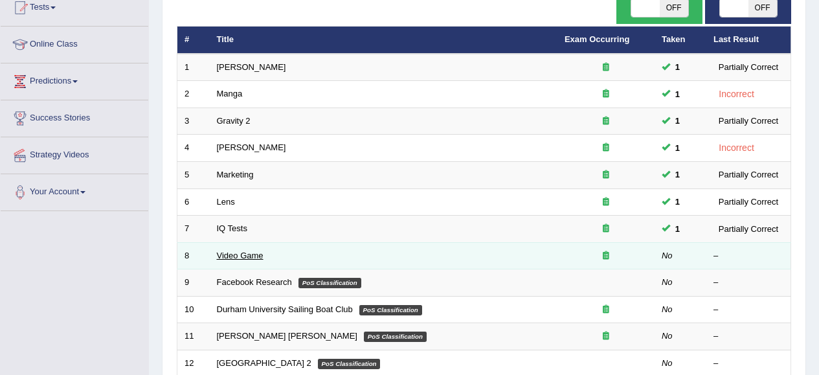
click at [234, 258] on link "Video Game" at bounding box center [240, 256] width 47 height 10
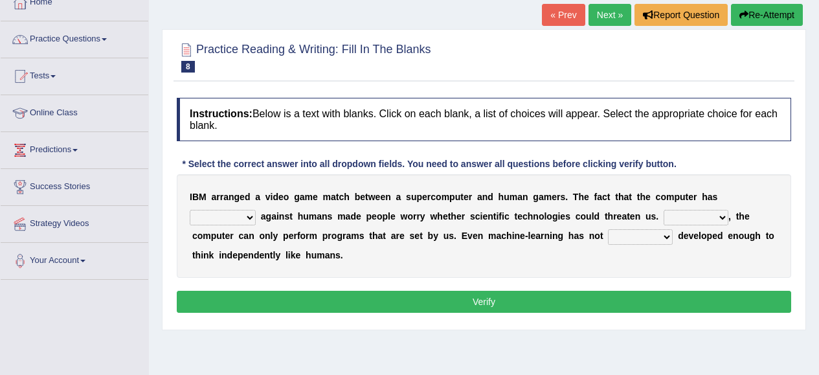
scroll to position [100, 0]
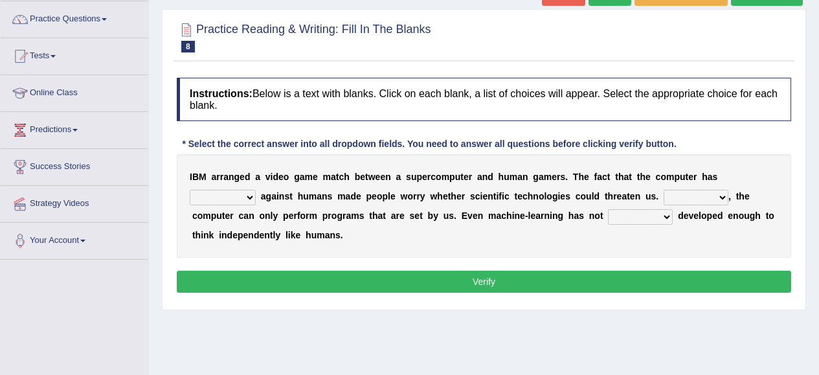
click at [251, 201] on select "competed fought acted challenged" at bounding box center [223, 198] width 66 height 16
select select "challenged"
click at [190, 190] on select "competed fought acted challenged" at bounding box center [223, 198] width 66 height 16
click at [721, 196] on select "Moreover However Thus So" at bounding box center [696, 198] width 65 height 16
select select "Moreover"
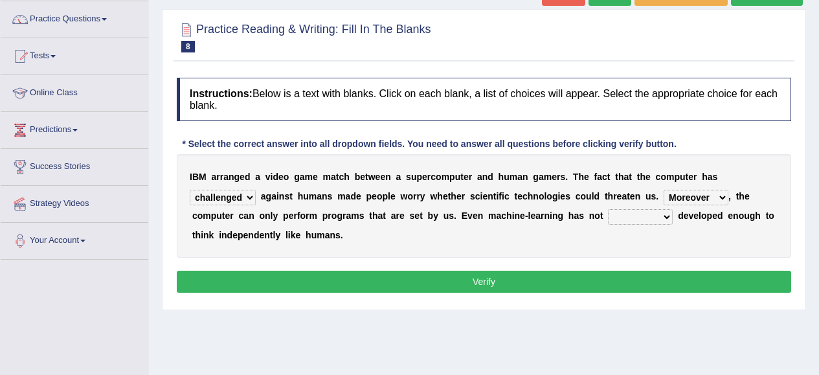
click at [664, 190] on select "Moreover However Thus So" at bounding box center [696, 198] width 65 height 16
click at [665, 217] on select "yet still only just" at bounding box center [640, 217] width 65 height 16
select select "yet"
click at [608, 209] on select "yet still only just" at bounding box center [640, 217] width 65 height 16
click at [626, 283] on button "Verify" at bounding box center [484, 282] width 614 height 22
